Goal: Navigation & Orientation: Find specific page/section

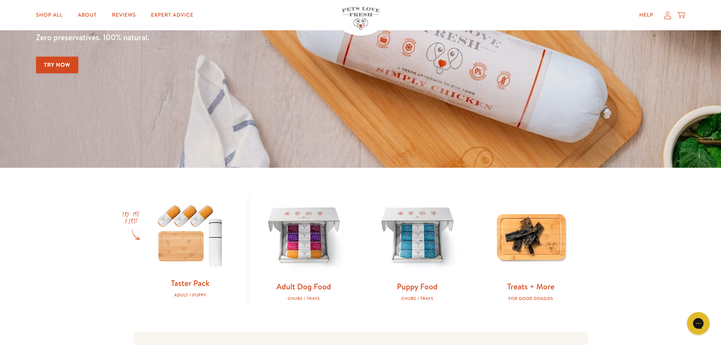
scroll to position [265, 0]
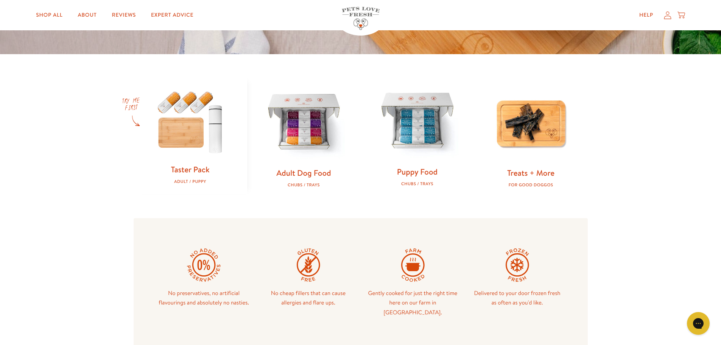
click at [431, 156] on img at bounding box center [417, 121] width 89 height 89
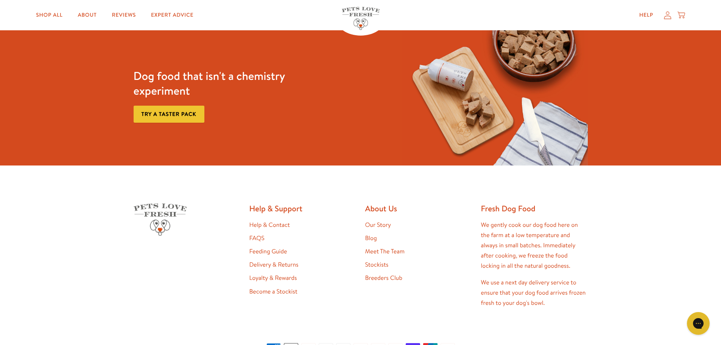
scroll to position [341, 0]
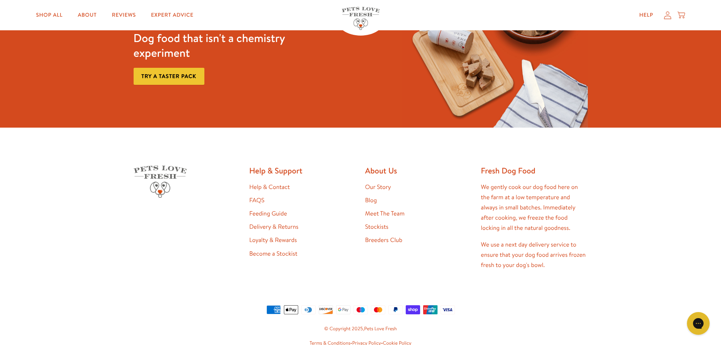
click at [388, 214] on link "Meet The Team" at bounding box center [384, 213] width 39 height 8
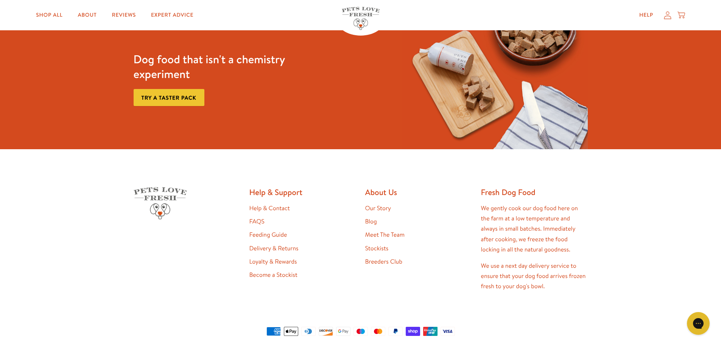
scroll to position [719, 0]
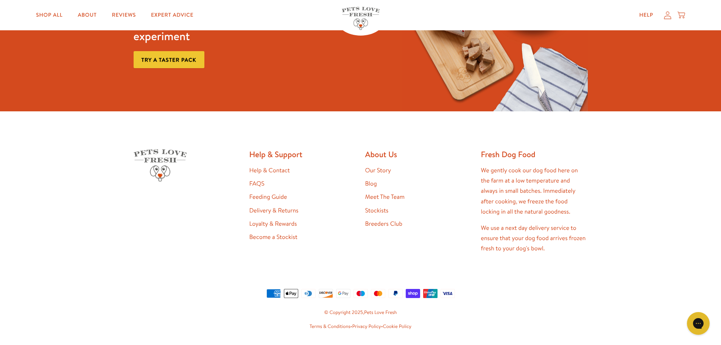
click at [373, 206] on link "Stockists" at bounding box center [376, 210] width 23 height 8
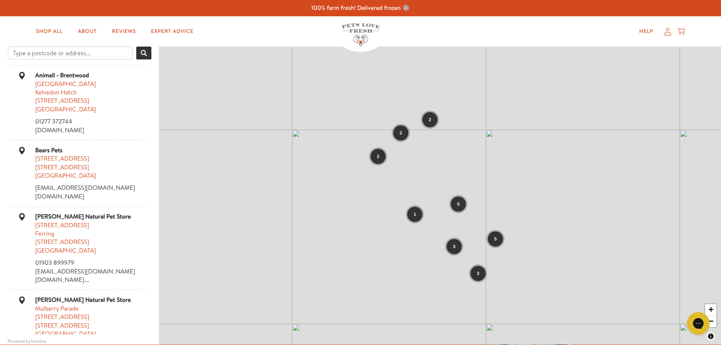
click at [461, 209] on div "5" at bounding box center [458, 203] width 15 height 15
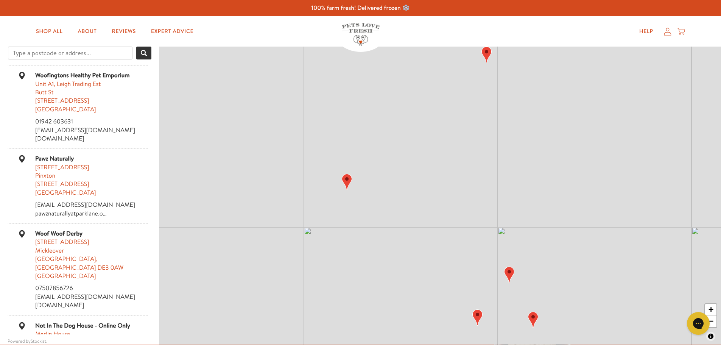
click at [350, 184] on img "Map" at bounding box center [347, 182] width 10 height 16
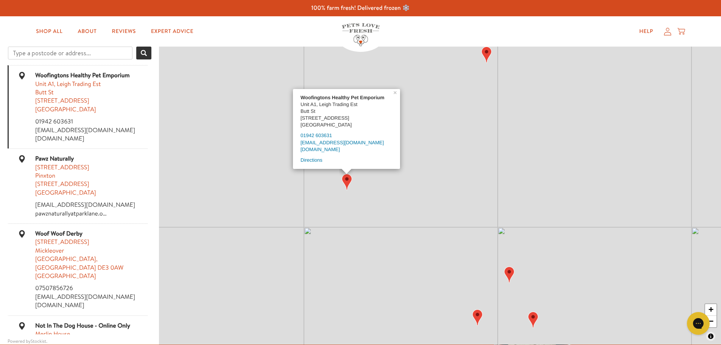
scroll to position [0, 0]
click at [336, 147] on link "woofingtonsemporium.co.uk" at bounding box center [319, 149] width 39 height 6
